Goal: Task Accomplishment & Management: Manage account settings

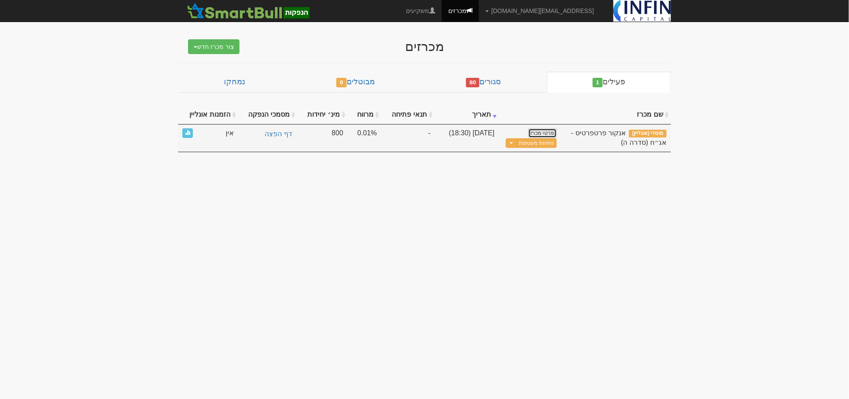
click at [543, 132] on link "פרטי מכרז" at bounding box center [542, 133] width 29 height 10
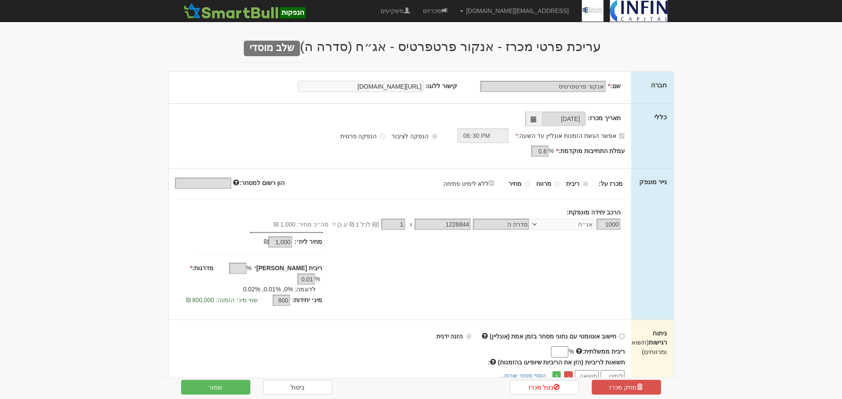
scroll to position [48, 0]
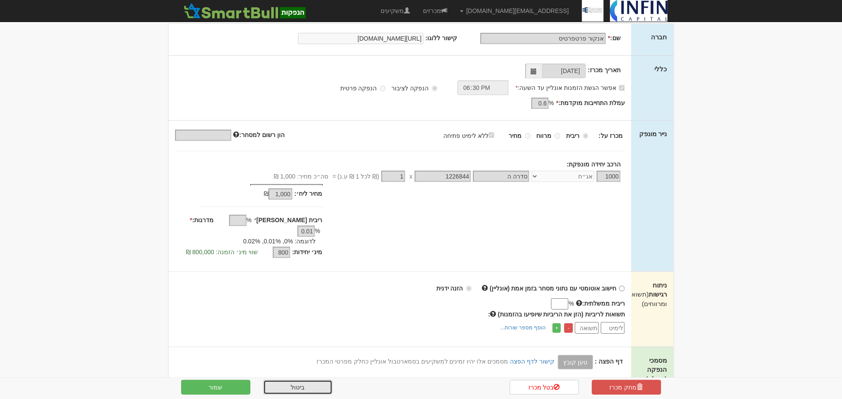
click at [314, 386] on link "ביטול" at bounding box center [297, 387] width 69 height 15
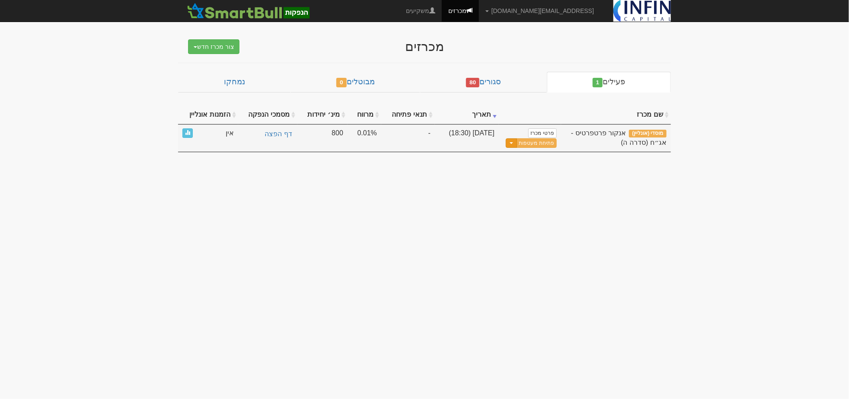
click at [513, 143] on button "Toggle Dropdown" at bounding box center [511, 143] width 11 height 10
click at [523, 202] on link "שכפל מכרז" at bounding box center [515, 202] width 82 height 11
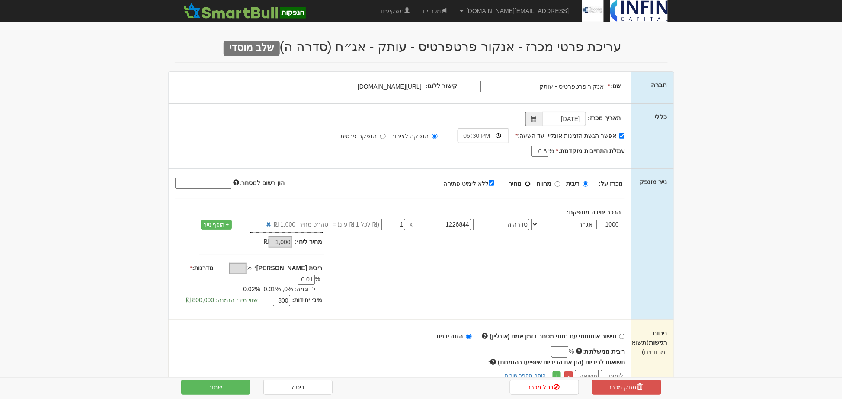
click at [526, 185] on label "מחיר" at bounding box center [520, 183] width 22 height 9
click at [526, 185] on input "מחיר" at bounding box center [528, 184] width 6 height 6
radio input "true"
type input "100"
type input "-"
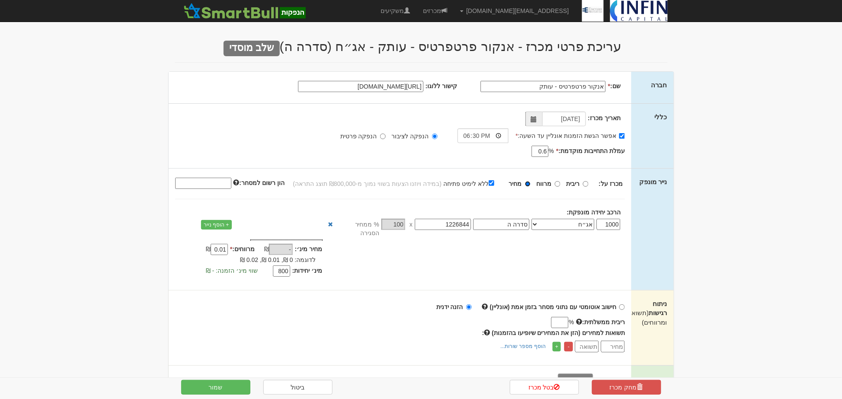
scroll to position [48, 0]
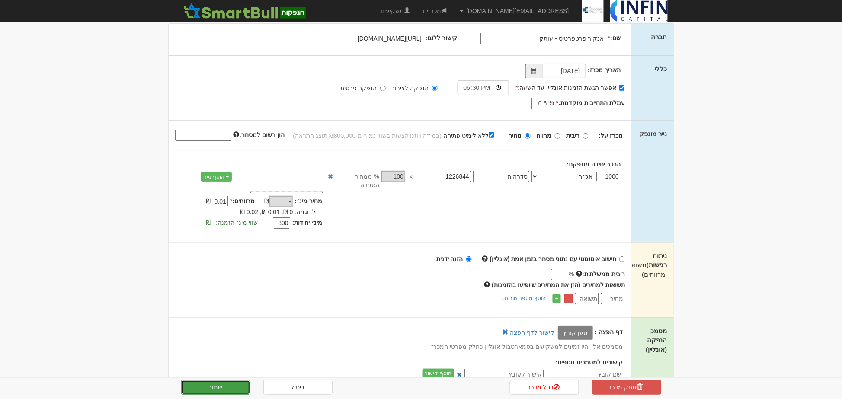
click at [239, 387] on button "שמור" at bounding box center [215, 387] width 69 height 15
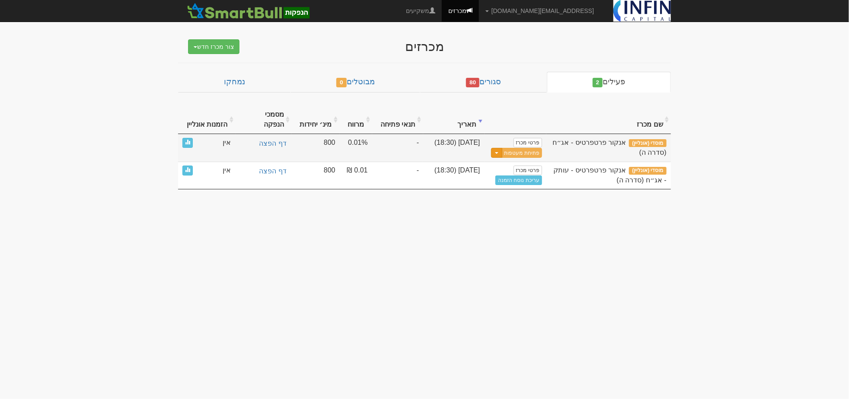
click at [500, 148] on button "Toggle Dropdown" at bounding box center [496, 153] width 11 height 10
click at [514, 195] on link "מחיקת מכרז אונליין" at bounding box center [500, 200] width 82 height 11
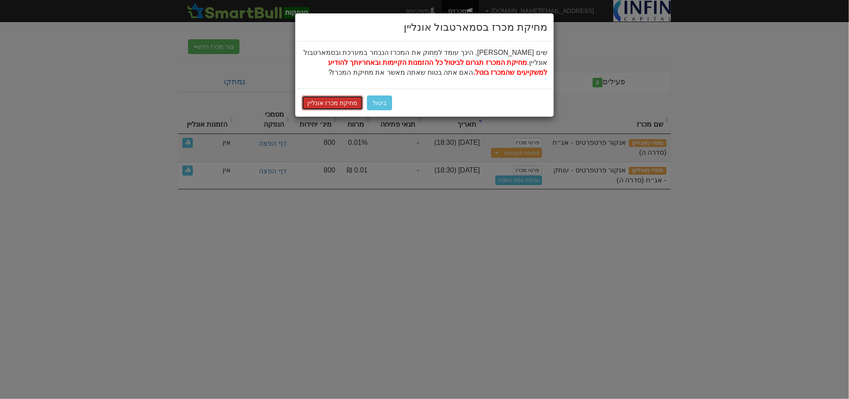
click at [344, 102] on button "מחיקת מכרז אונליין" at bounding box center [332, 103] width 61 height 15
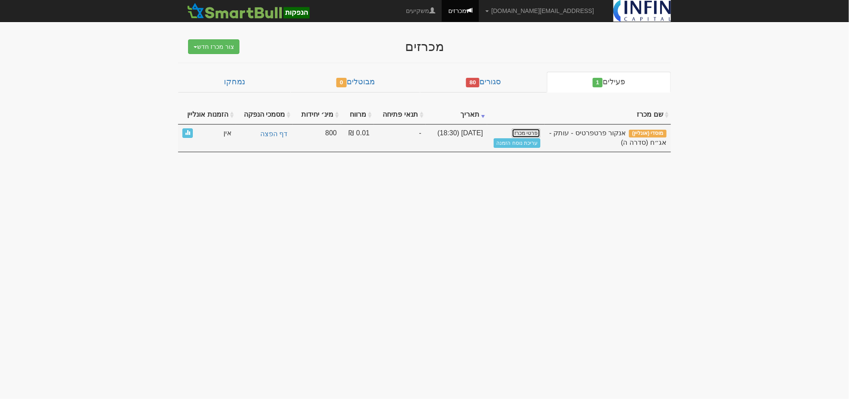
click at [517, 133] on link "פרטי מכרז" at bounding box center [526, 133] width 29 height 10
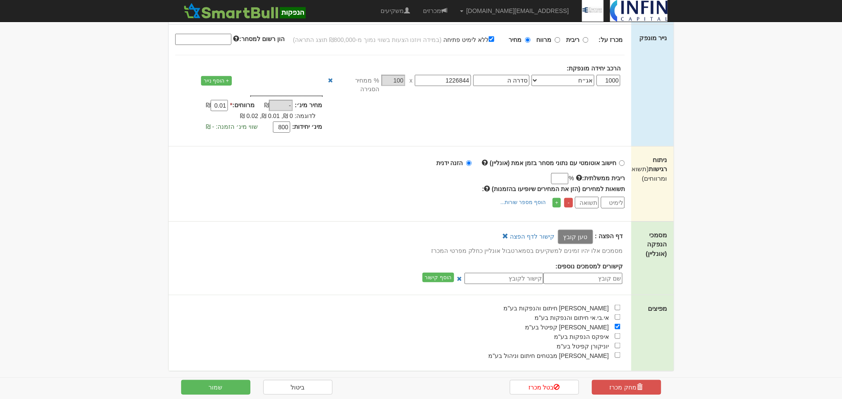
scroll to position [145, 0]
click at [230, 384] on button "שמור" at bounding box center [215, 387] width 69 height 15
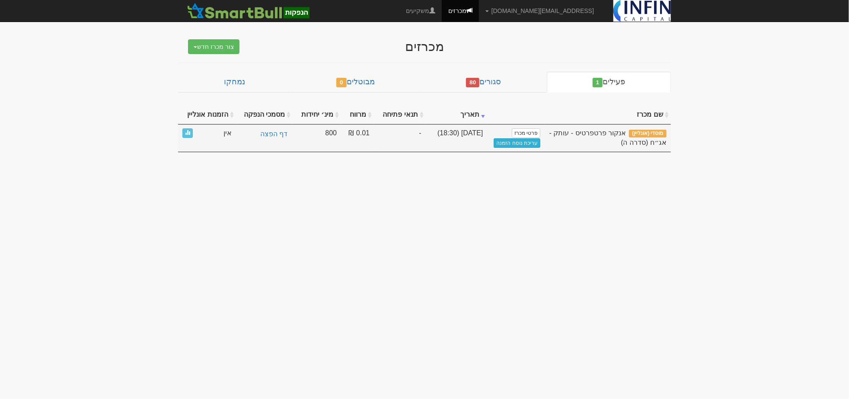
click at [527, 143] on link "עריכת נוסח הזמנה" at bounding box center [517, 143] width 47 height 10
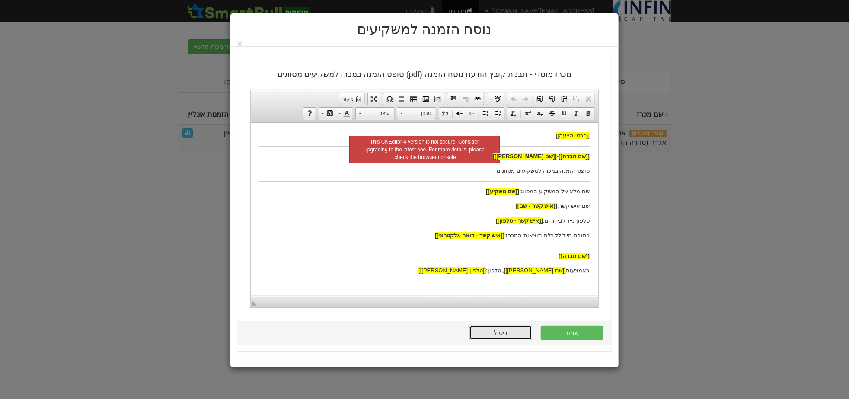
click at [493, 334] on link "ביטול" at bounding box center [500, 332] width 62 height 15
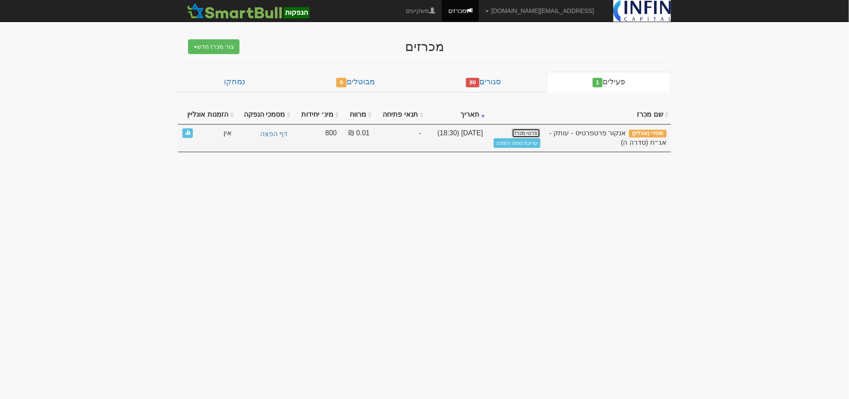
click at [522, 135] on link "פרטי מכרז" at bounding box center [526, 133] width 29 height 10
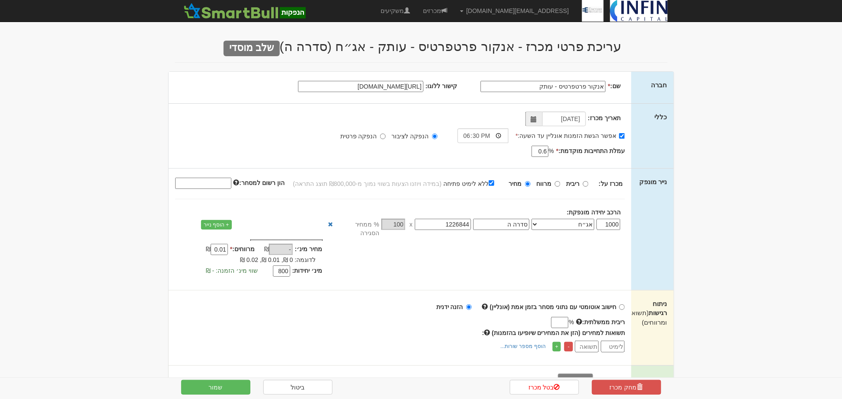
drag, startPoint x: 541, startPoint y: 83, endPoint x: 561, endPoint y: 86, distance: 20.5
click at [561, 86] on input "אנקור פרטפרטיס - עותק" at bounding box center [542, 86] width 125 height 11
drag, startPoint x: 578, startPoint y: 84, endPoint x: 591, endPoint y: 97, distance: 18.3
click at [579, 85] on input "אנקור פרטפרטיס" at bounding box center [542, 86] width 125 height 11
type input "אנקור פרופרטיס"
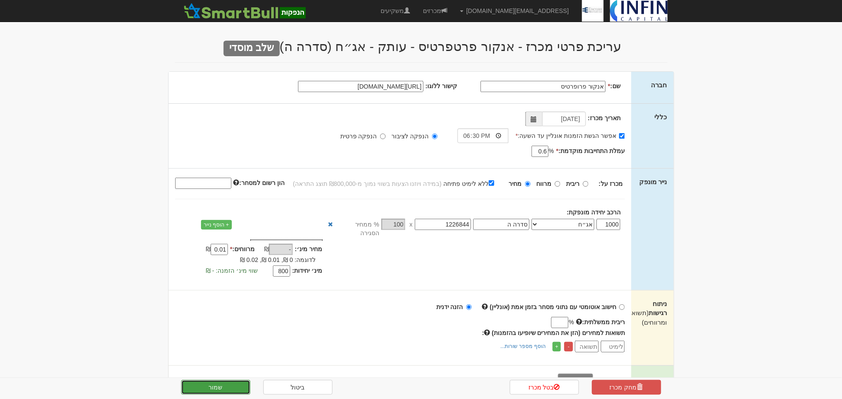
click at [241, 387] on button "שמור" at bounding box center [215, 387] width 69 height 15
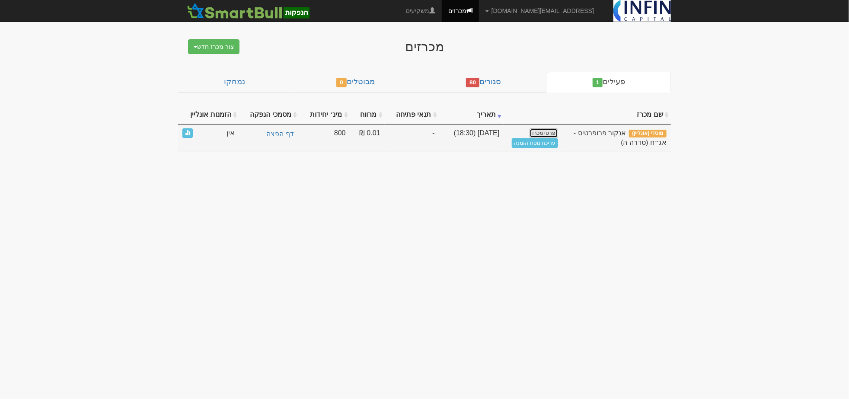
click at [545, 135] on link "פרטי מכרז" at bounding box center [543, 133] width 29 height 10
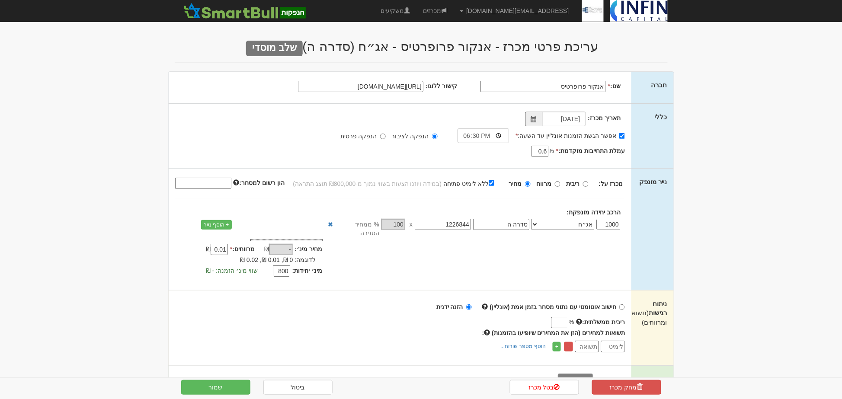
click at [199, 379] on div "מחק מכרז בטל מכרז ביטול שמור" at bounding box center [421, 387] width 506 height 19
drag, startPoint x: 200, startPoint y: 389, endPoint x: 214, endPoint y: 361, distance: 31.7
click at [200, 388] on button "שמור" at bounding box center [215, 387] width 69 height 15
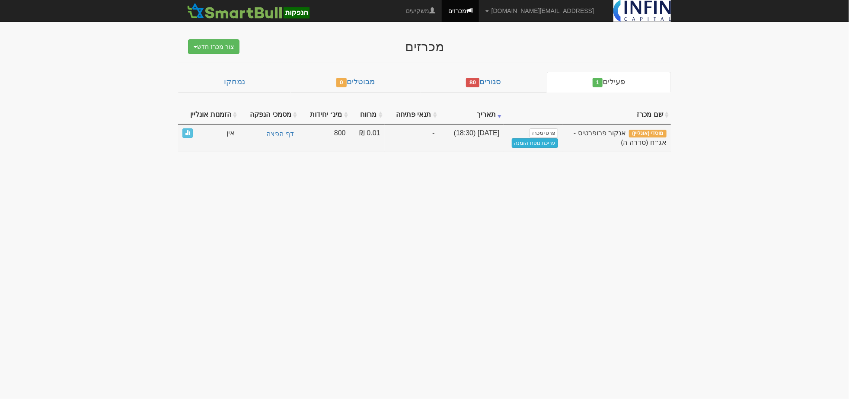
click at [517, 143] on link "עריכת נוסח הזמנה" at bounding box center [535, 143] width 47 height 10
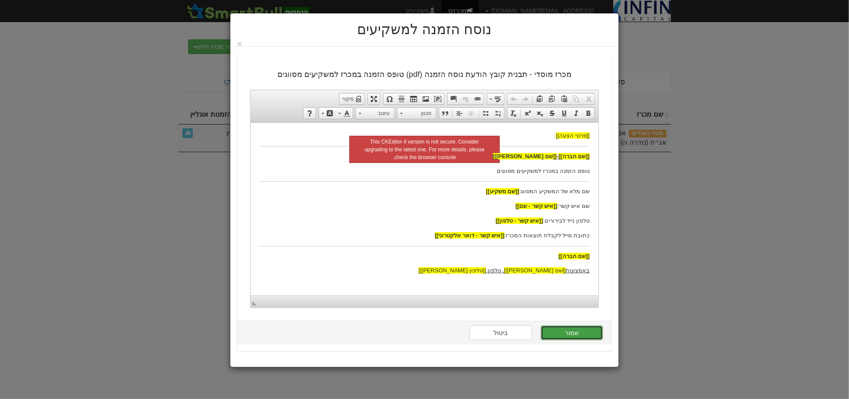
click at [581, 330] on button "שמור" at bounding box center [572, 332] width 62 height 15
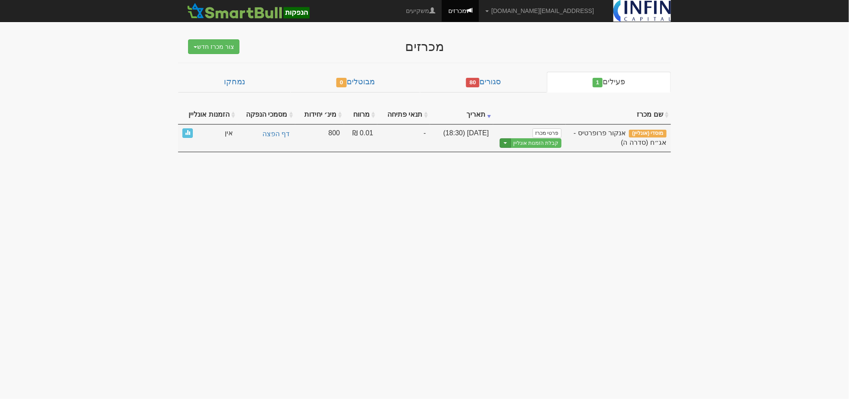
click at [508, 142] on button "Toggle Dropdown" at bounding box center [505, 143] width 11 height 10
click at [553, 139] on link "קבלת הזמנות אונליין" at bounding box center [535, 143] width 51 height 10
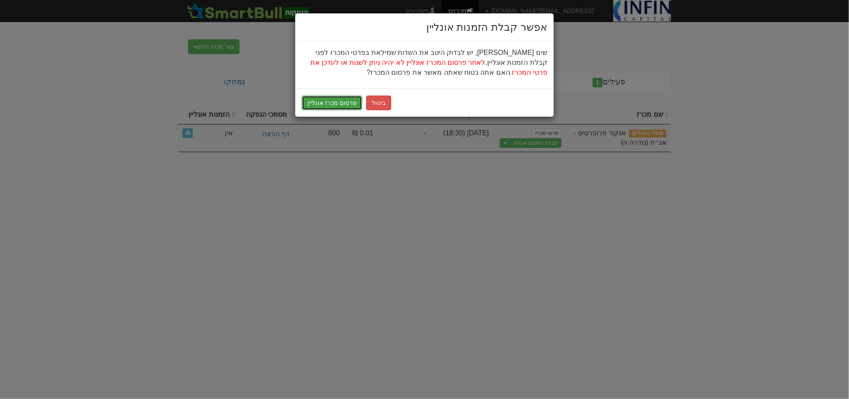
click at [356, 104] on button "פרסום מכרז אונליין" at bounding box center [332, 103] width 61 height 15
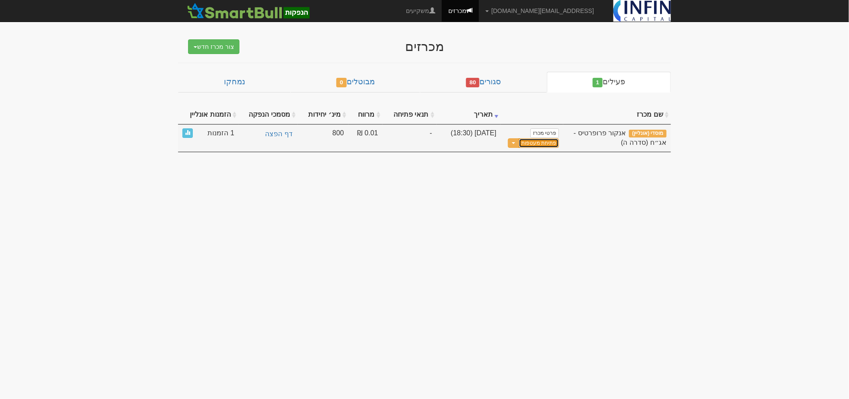
click at [538, 143] on button "פתיחת מעטפות" at bounding box center [539, 143] width 40 height 10
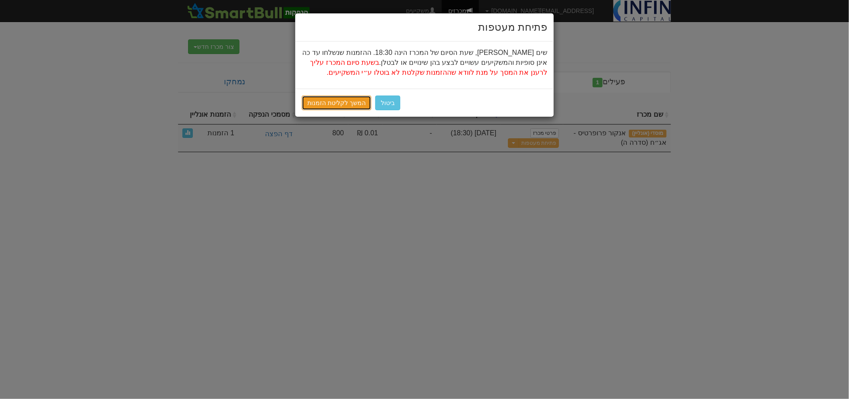
click at [329, 100] on link "המשך לקליטת הזמנות" at bounding box center [337, 103] width 70 height 15
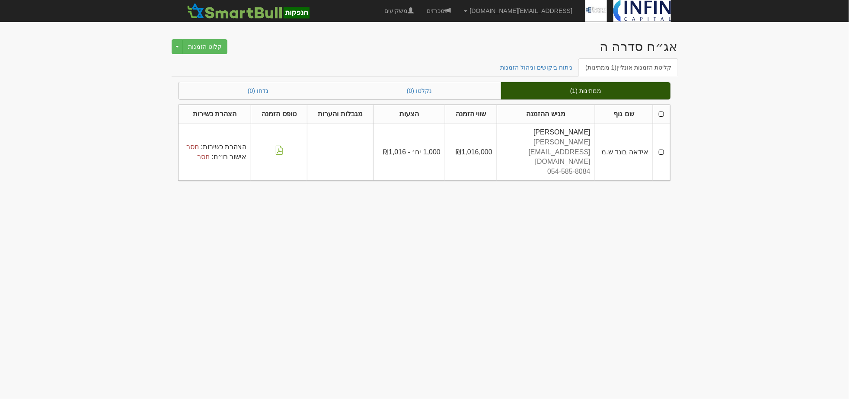
click at [662, 109] on th at bounding box center [661, 114] width 17 height 19
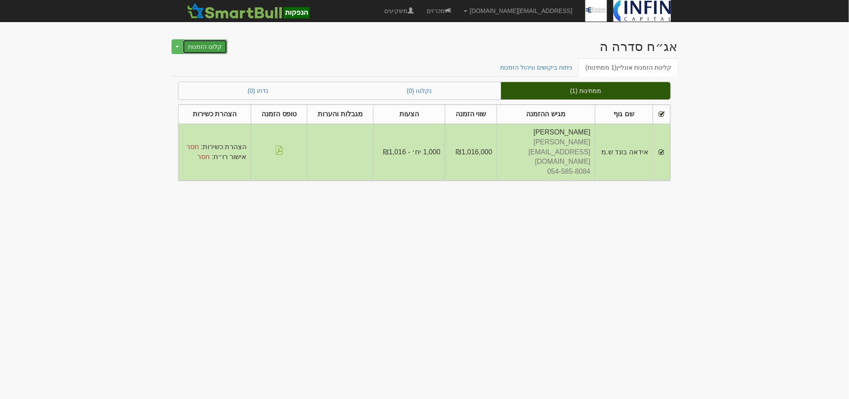
click at [207, 49] on button "קלוט הזמנות" at bounding box center [204, 46] width 45 height 15
